Goal: Task Accomplishment & Management: Use online tool/utility

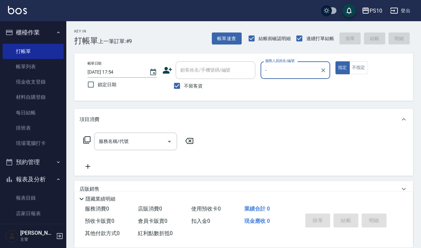
click at [266, 75] on input "-" at bounding box center [291, 70] width 54 height 12
click at [272, 68] on input "-" at bounding box center [291, 70] width 54 height 12
type input "-"
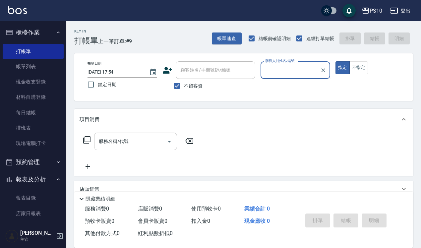
click at [120, 146] on input "服務名稱/代號" at bounding box center [130, 142] width 67 height 12
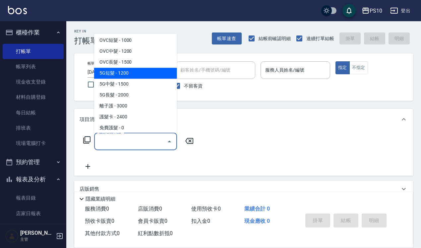
scroll to position [415, 0]
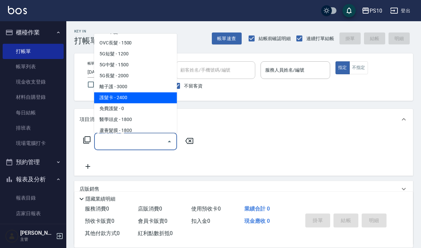
click at [116, 97] on span "護髮卡 - 2400" at bounding box center [135, 97] width 83 height 11
type input "護髮卡(511)"
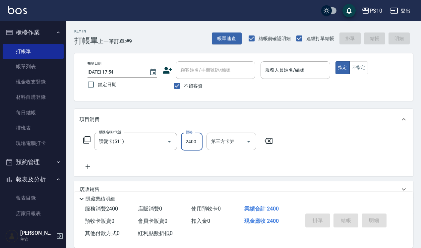
click at [193, 138] on input "2400" at bounding box center [192, 142] width 22 height 18
type input "4"
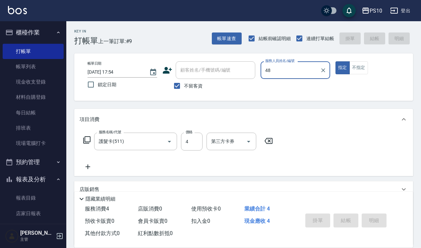
type input "4"
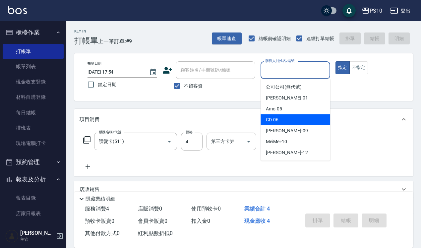
click at [276, 121] on span "CD -06" at bounding box center [272, 119] width 13 height 7
type input "CD-06"
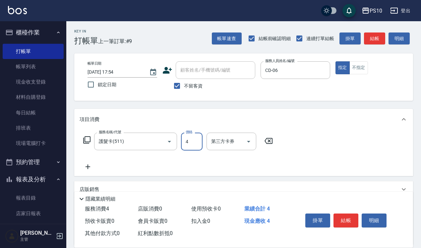
click at [198, 145] on input "4" at bounding box center [192, 142] width 22 height 18
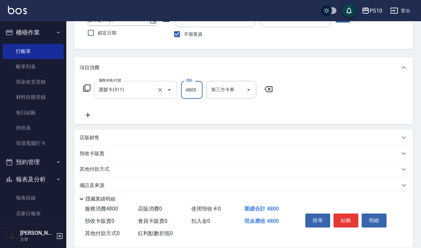
scroll to position [60, 0]
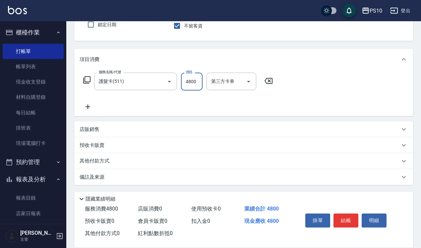
type input "4800"
click at [100, 160] on p "其他付款方式" at bounding box center [96, 161] width 33 height 7
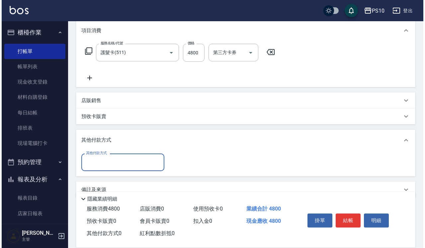
scroll to position [102, 0]
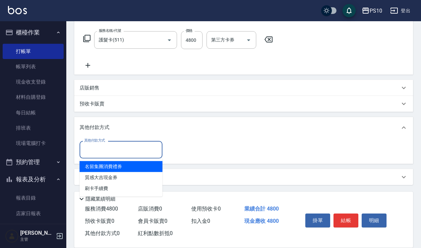
click at [105, 153] on input "其他付款方式" at bounding box center [121, 150] width 77 height 12
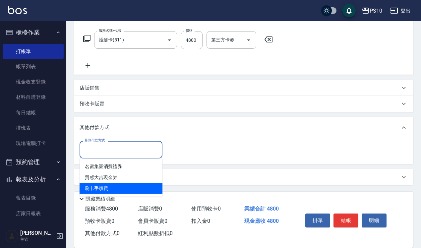
click at [108, 188] on span "刷卡手續費" at bounding box center [121, 188] width 83 height 11
type input "刷卡手續費"
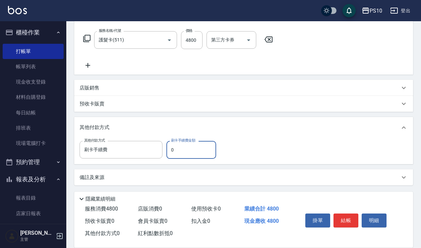
click at [184, 148] on input "0" at bounding box center [192, 150] width 50 height 18
type input "4800"
click at [347, 220] on button "結帳" at bounding box center [346, 221] width 25 height 14
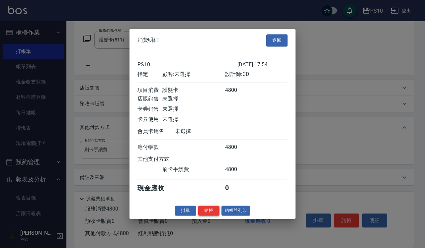
click at [208, 213] on button "結帳" at bounding box center [208, 211] width 21 height 10
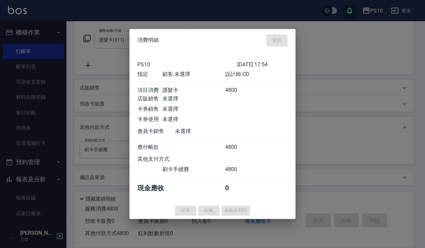
type input "[DATE] 19:35"
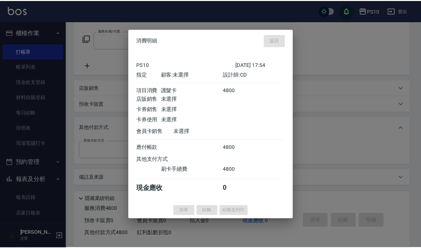
scroll to position [0, 0]
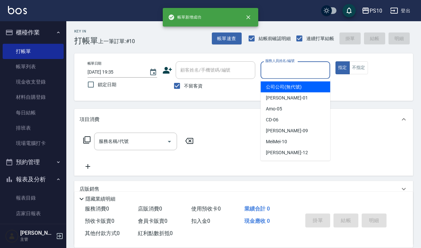
drag, startPoint x: 274, startPoint y: 67, endPoint x: 279, endPoint y: 109, distance: 42.4
click at [274, 67] on input "服務人員姓名/編號" at bounding box center [296, 70] width 64 height 12
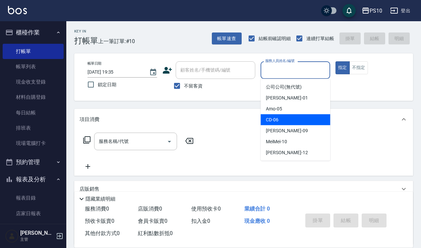
click at [277, 118] on span "CD -06" at bounding box center [272, 119] width 13 height 7
type input "CD-06"
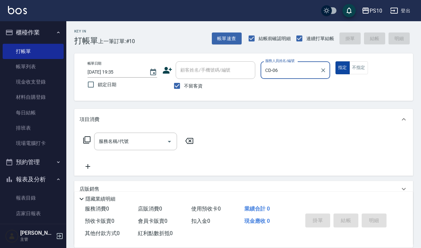
click at [343, 65] on button "指定" at bounding box center [343, 67] width 14 height 13
click at [99, 139] on input "服務名稱/代號" at bounding box center [130, 142] width 67 height 12
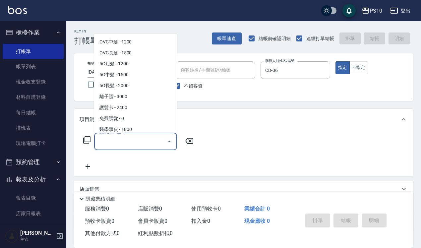
scroll to position [415, 0]
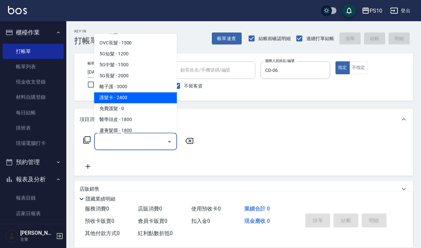
click at [123, 97] on span "護髮卡 - 2400" at bounding box center [135, 97] width 83 height 11
type input "護髮卡(511)"
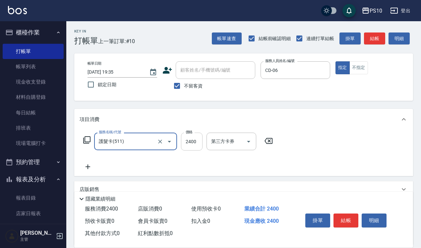
click at [191, 142] on input "2400" at bounding box center [192, 142] width 22 height 18
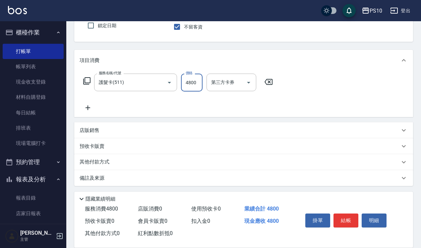
scroll to position [60, 0]
type input "4800"
click at [87, 164] on p "其他付款方式" at bounding box center [96, 161] width 33 height 7
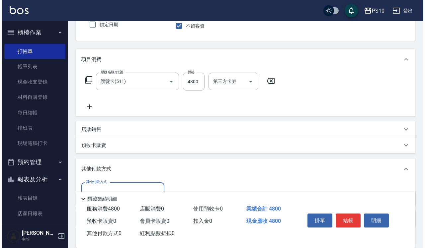
scroll to position [102, 0]
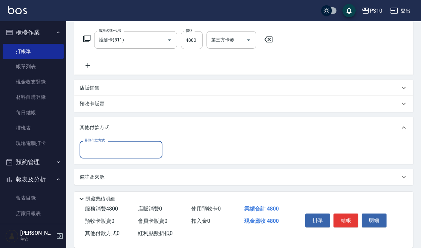
click at [97, 154] on input "其他付款方式" at bounding box center [121, 150] width 77 height 12
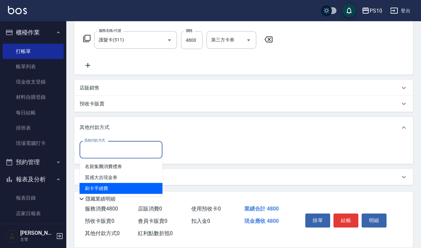
click at [94, 188] on span "刷卡手續費" at bounding box center [121, 188] width 83 height 11
type input "刷卡手續費"
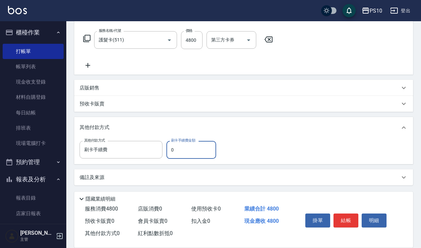
click at [190, 146] on input "0" at bounding box center [192, 150] width 50 height 18
click at [190, 147] on input "0" at bounding box center [192, 150] width 50 height 18
type input "4800"
click at [350, 218] on button "結帳" at bounding box center [346, 221] width 25 height 14
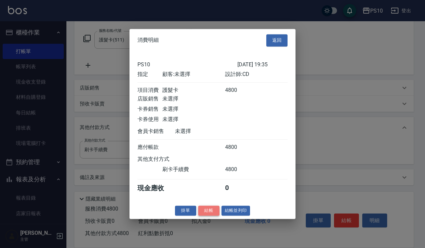
click at [214, 213] on button "結帳" at bounding box center [208, 211] width 21 height 10
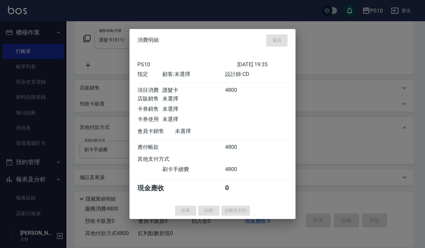
type input "[DATE] 19:36"
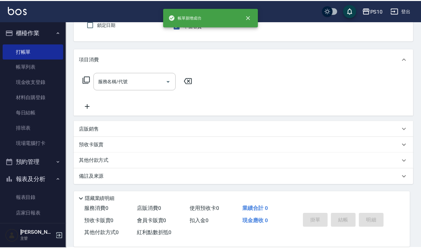
scroll to position [0, 0]
